Goal: Ask a question: Seek information or help from site administrators or community

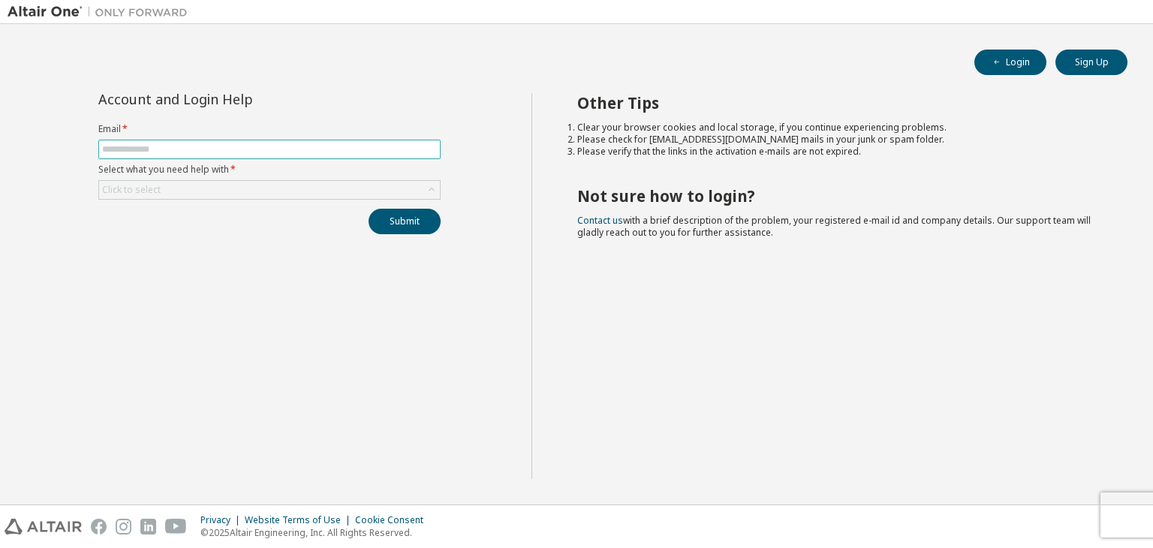
click at [288, 155] on span at bounding box center [269, 150] width 342 height 20
click at [285, 153] on input "text" at bounding box center [269, 149] width 335 height 12
type input "**********"
click at [272, 191] on div "Click to select" at bounding box center [269, 190] width 341 height 18
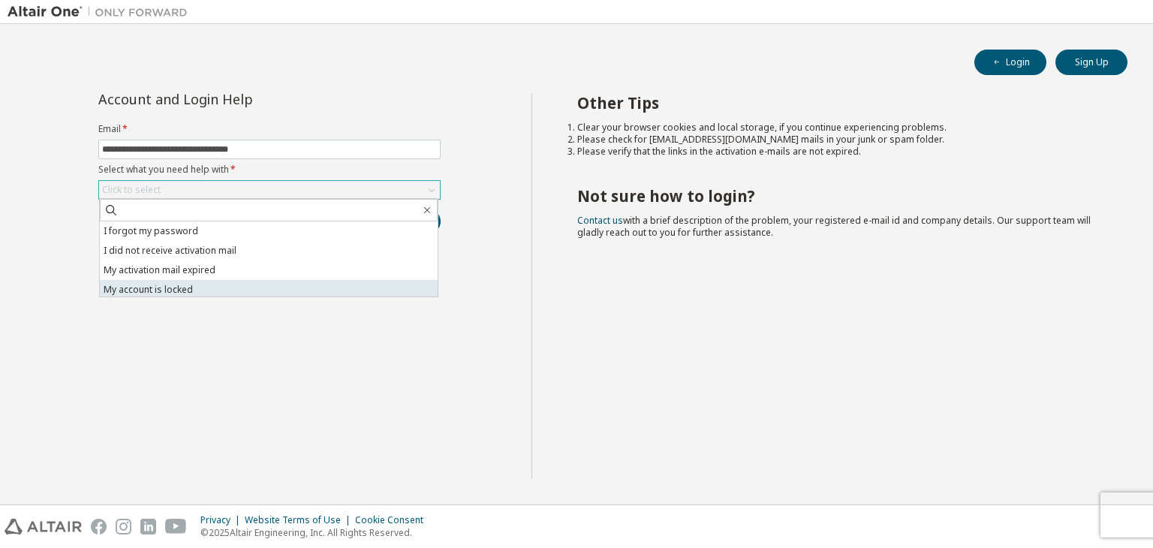
click at [240, 283] on li "My account is locked" at bounding box center [269, 290] width 338 height 20
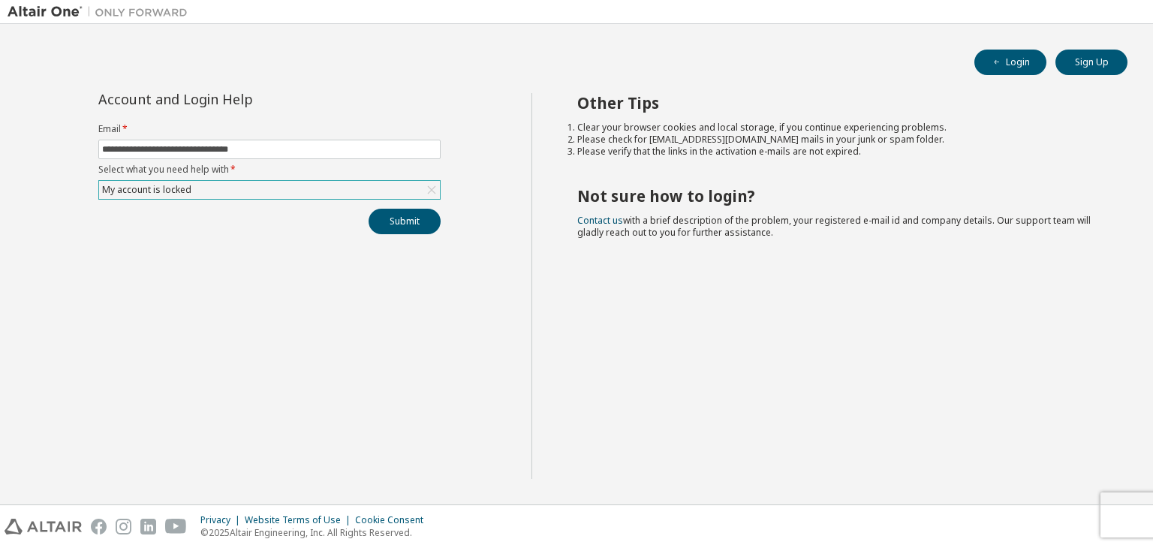
click at [209, 192] on div "My account is locked" at bounding box center [269, 190] width 341 height 18
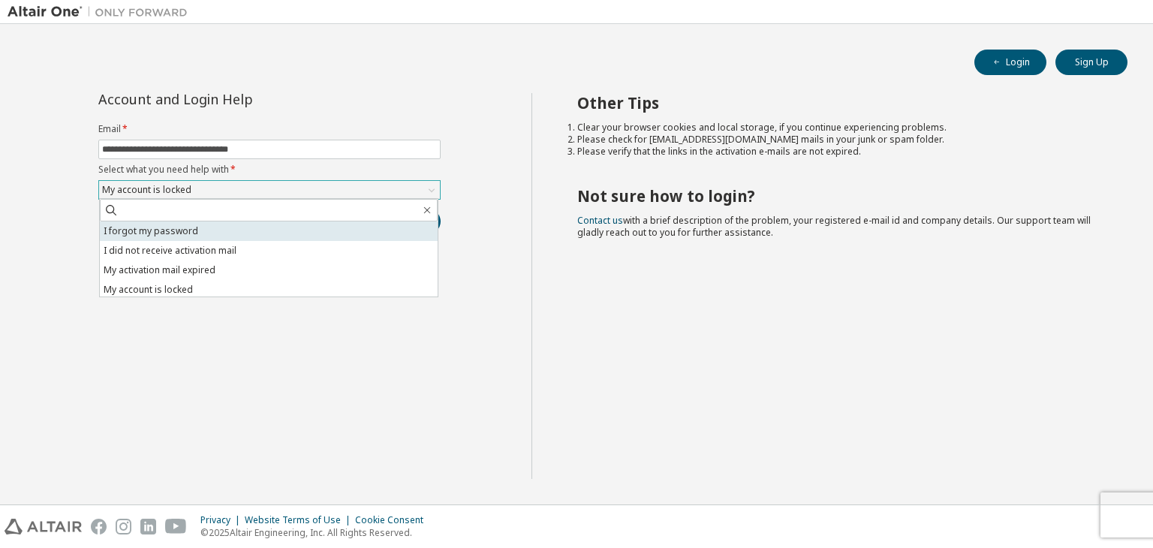
click at [207, 233] on li "I forgot my password" at bounding box center [269, 231] width 338 height 20
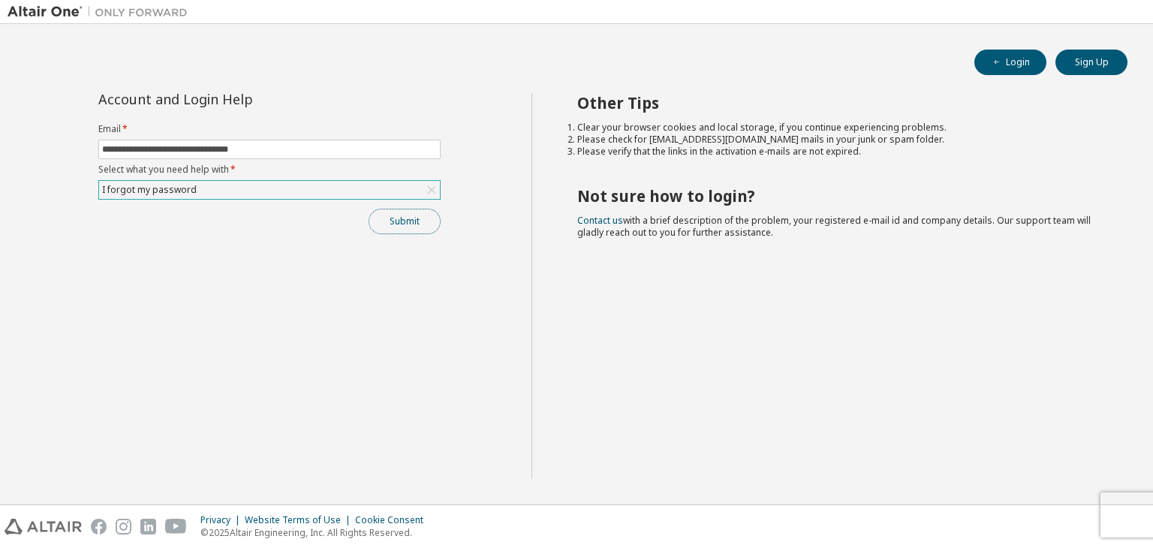
click at [380, 223] on button "Submit" at bounding box center [405, 222] width 72 height 26
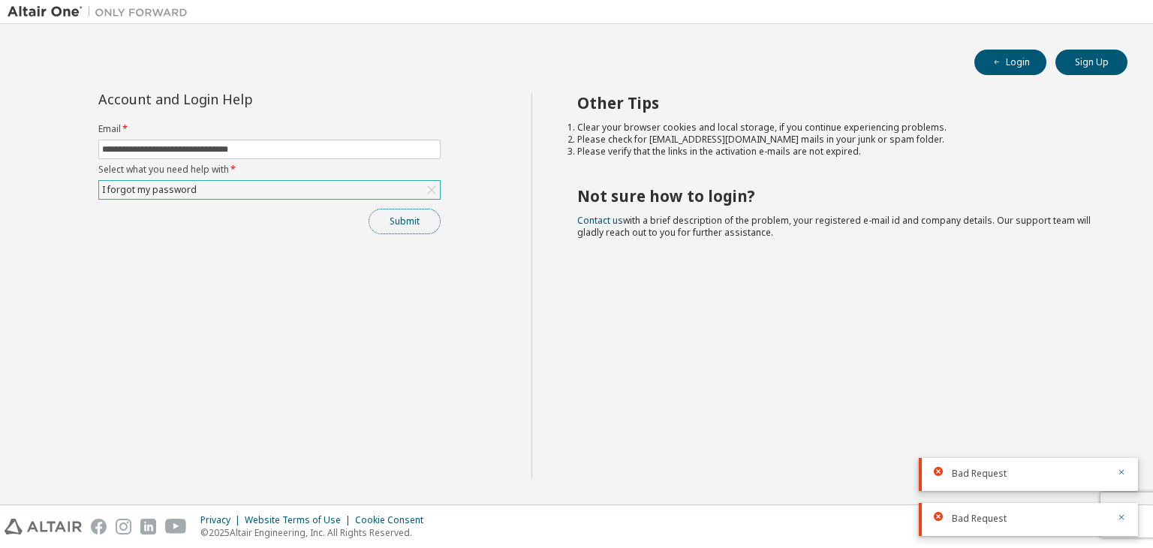
click at [410, 217] on button "Submit" at bounding box center [405, 222] width 72 height 26
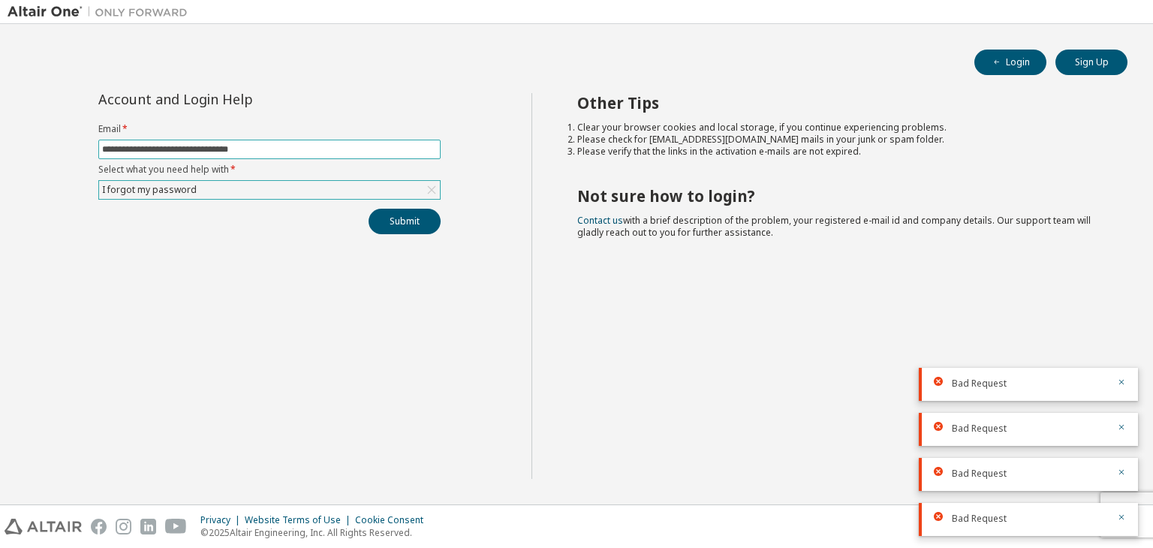
click at [263, 148] on input "**********" at bounding box center [269, 149] width 335 height 12
click at [943, 372] on div "Bad Request" at bounding box center [1028, 384] width 219 height 33
drag, startPoint x: 937, startPoint y: 382, endPoint x: 1000, endPoint y: 381, distance: 63.1
click at [1000, 381] on div "Bad Request" at bounding box center [1028, 384] width 219 height 33
click at [1000, 381] on span "Bad Request" at bounding box center [979, 384] width 55 height 12
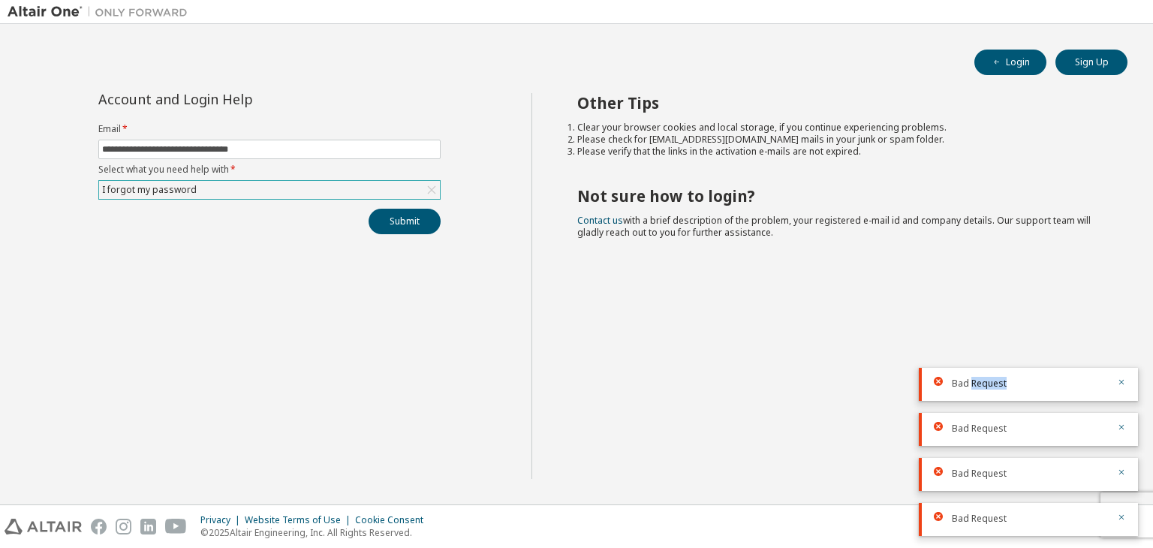
click at [1000, 381] on span "Bad Request" at bounding box center [979, 384] width 55 height 12
click at [300, 146] on input "**********" at bounding box center [269, 149] width 335 height 12
click at [248, 194] on div "I forgot my password" at bounding box center [269, 190] width 341 height 18
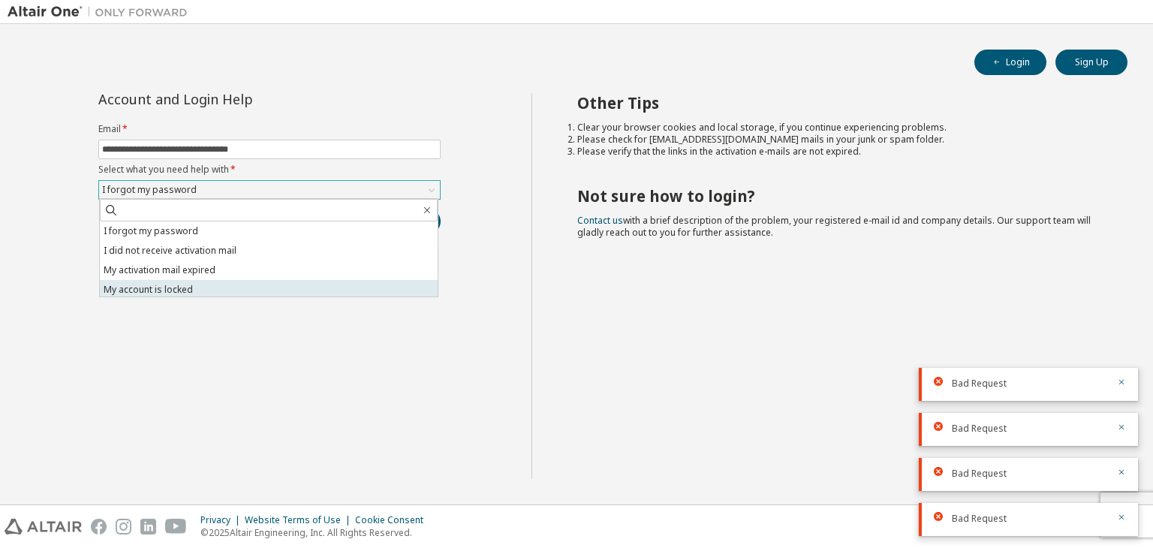
click at [216, 283] on li "My account is locked" at bounding box center [269, 290] width 338 height 20
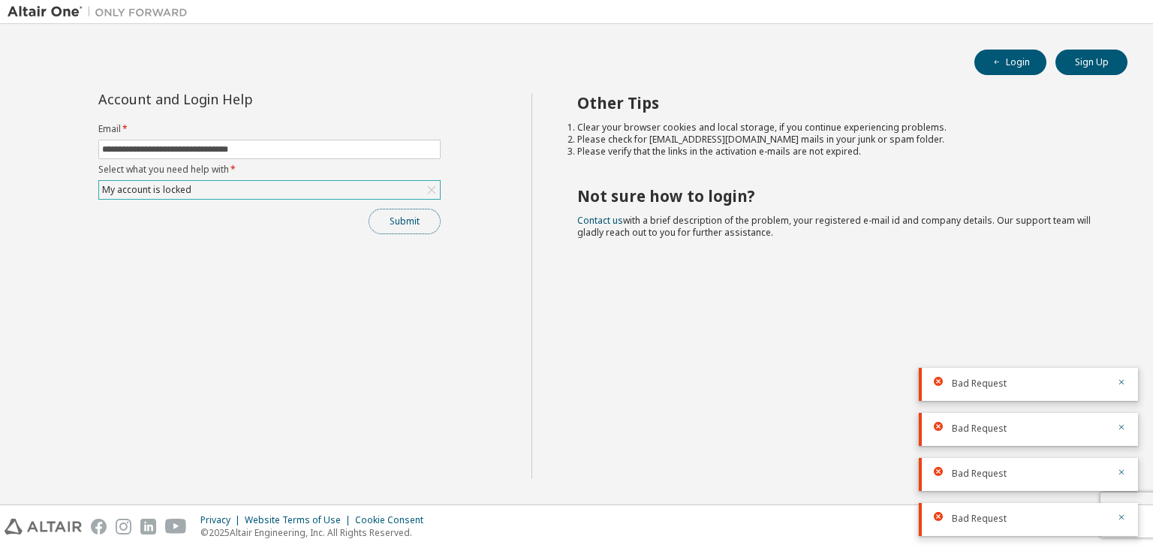
click at [399, 219] on button "Submit" at bounding box center [405, 222] width 72 height 26
click at [405, 221] on button "Submit" at bounding box center [405, 222] width 72 height 26
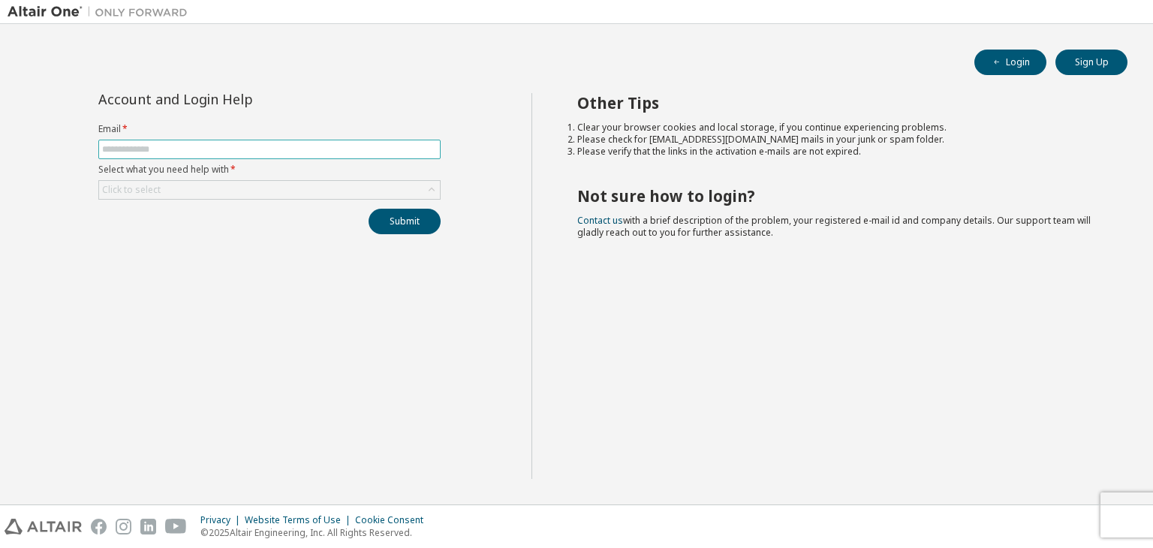
click at [207, 148] on input "text" at bounding box center [269, 149] width 335 height 12
click at [258, 197] on div "Click to select" at bounding box center [269, 190] width 341 height 18
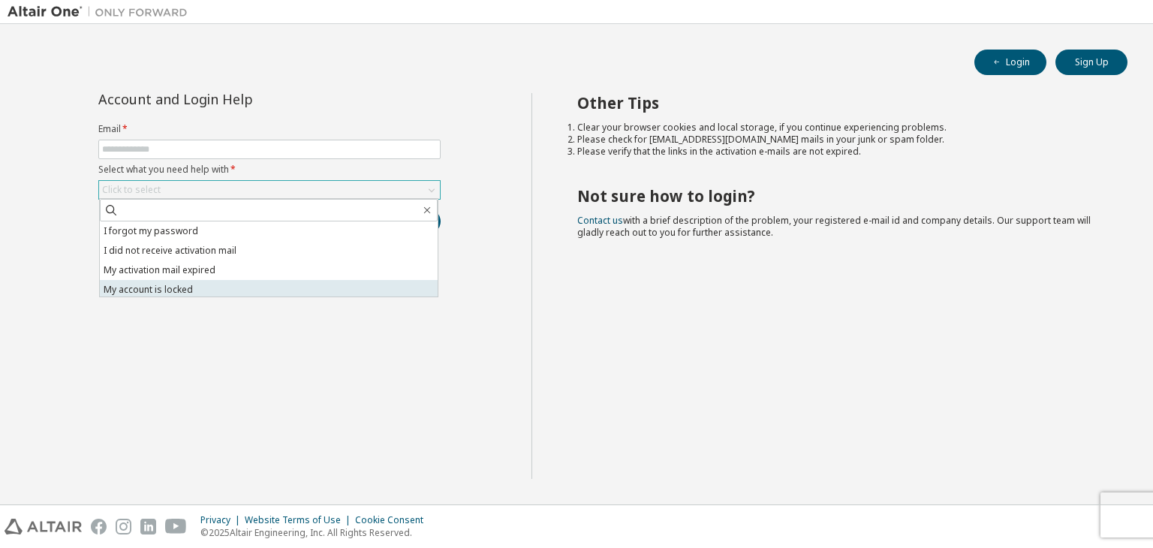
scroll to position [42, 0]
click at [203, 281] on li "I don't know but can't login" at bounding box center [269, 287] width 338 height 20
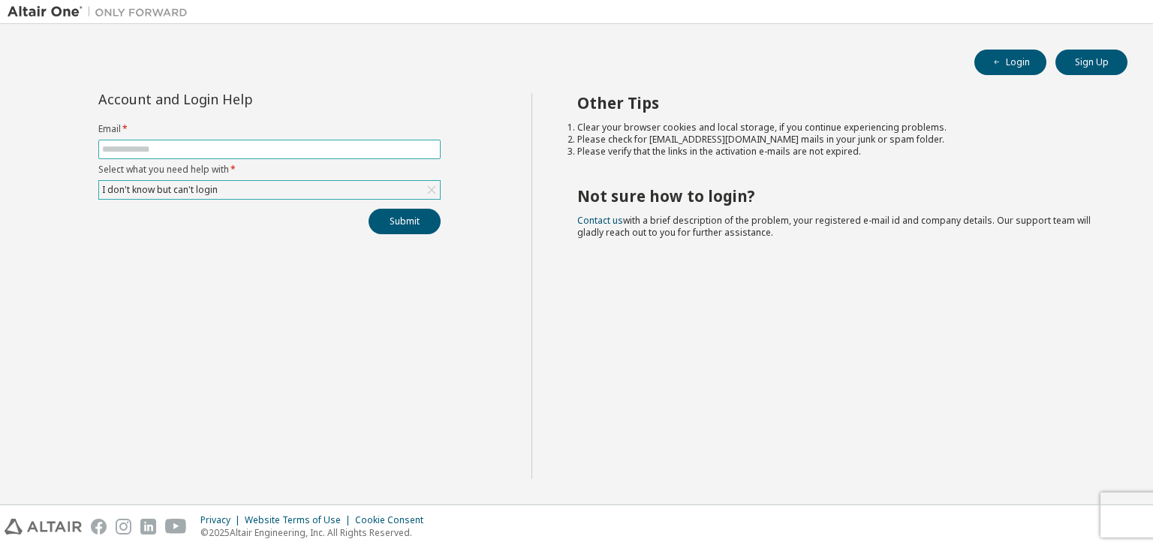
drag, startPoint x: 303, startPoint y: 158, endPoint x: 297, endPoint y: 148, distance: 12.1
click at [297, 148] on form "Email * Select what you need help with * I don't know but can't login" at bounding box center [269, 161] width 342 height 77
click at [297, 148] on input "text" at bounding box center [269, 149] width 335 height 12
type input "**********"
click at [372, 214] on button "Submit" at bounding box center [405, 222] width 72 height 26
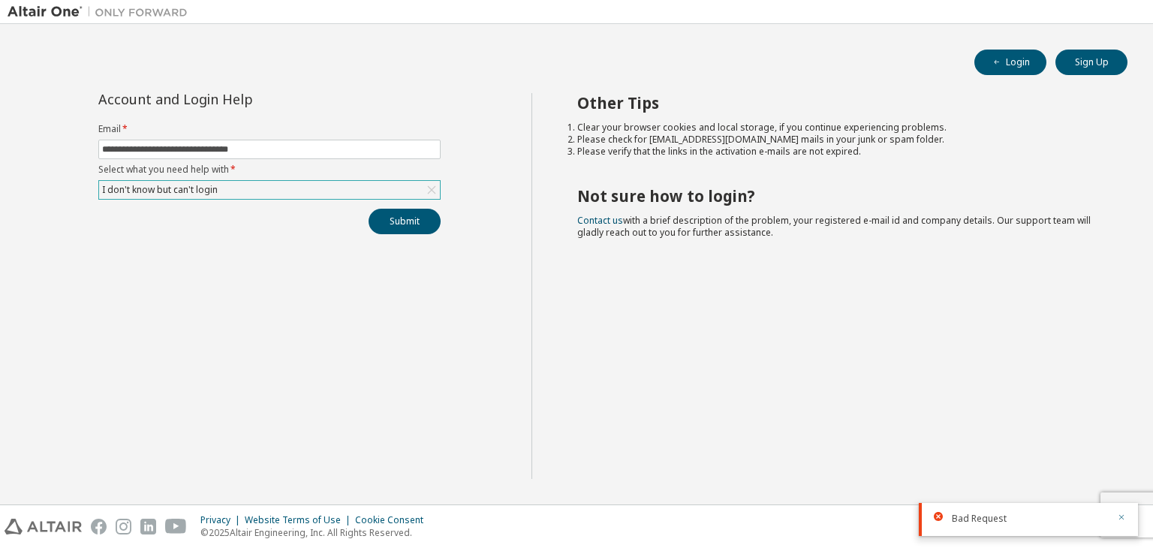
click at [1120, 520] on icon "button" at bounding box center [1121, 517] width 9 height 9
click at [1001, 68] on button "Login" at bounding box center [1010, 63] width 72 height 26
